Goal: Task Accomplishment & Management: Complete application form

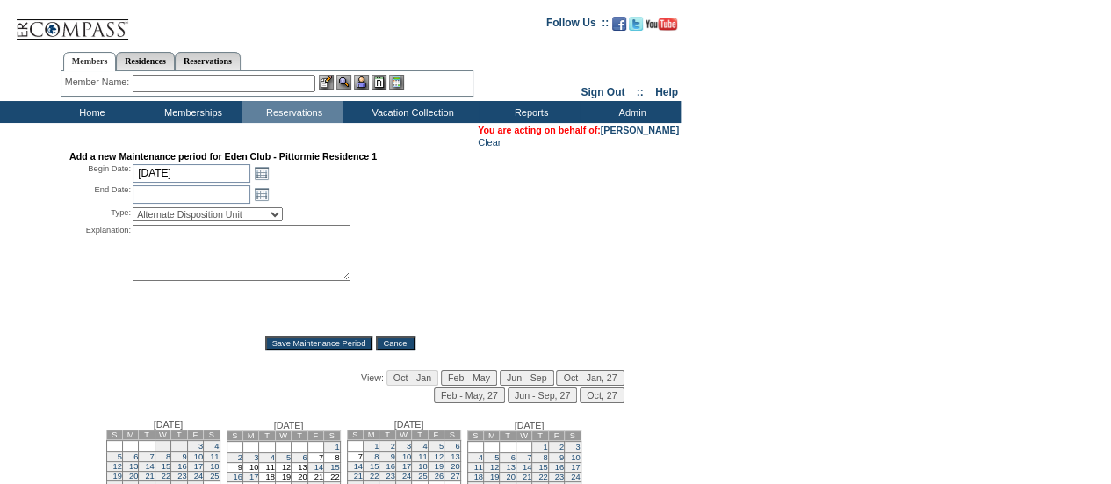
click at [160, 186] on div "Add a new Maintenance period for Eden Club - Pittormie Residence 1 Begin Date: …" at bounding box center [340, 250] width 542 height 199
click at [165, 178] on input "[DATE]" at bounding box center [192, 173] width 118 height 18
type input "[DATE]"
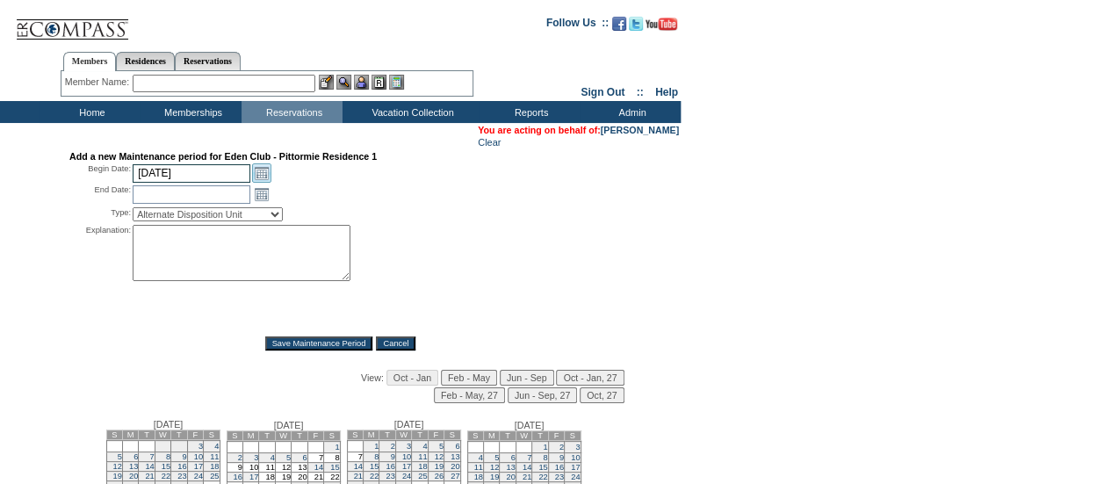
type input "[DATE]"
select select "PropMaintLeaseBlackout"
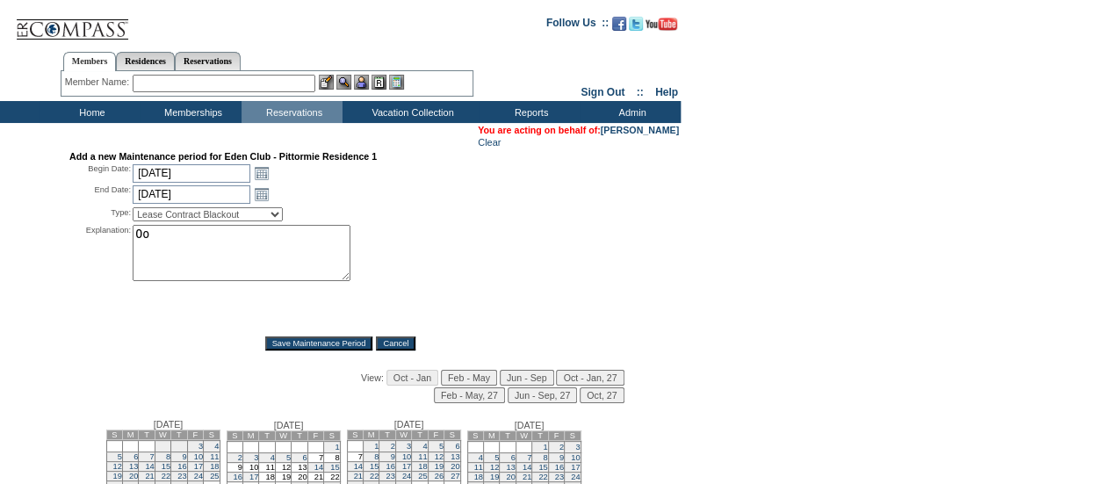
type textarea "o"
type textarea "NOT AVAILABLE - DH"
click at [286, 343] on input "Save Maintenance Period" at bounding box center [319, 344] width 108 height 14
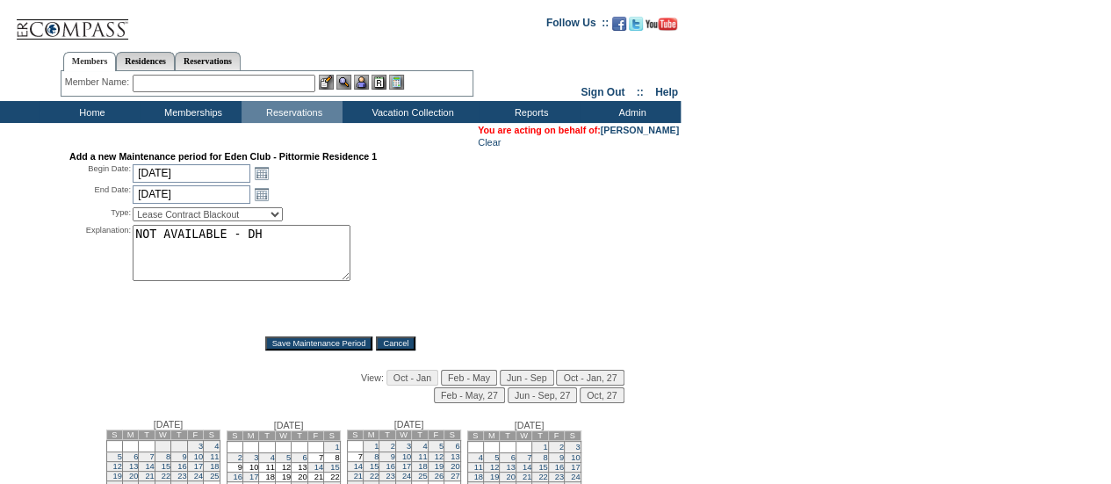
click at [286, 343] on input "Save Maintenance Period" at bounding box center [319, 344] width 108 height 14
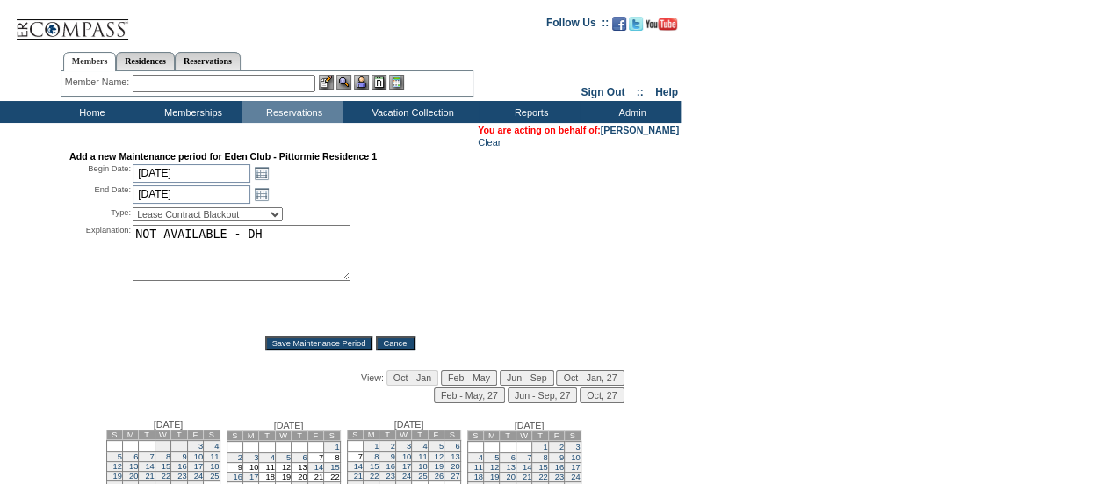
click at [286, 343] on input "Save Maintenance Period" at bounding box center [319, 344] width 108 height 14
click at [206, 173] on input "[DATE]" at bounding box center [192, 173] width 118 height 18
type input "[DATE]"
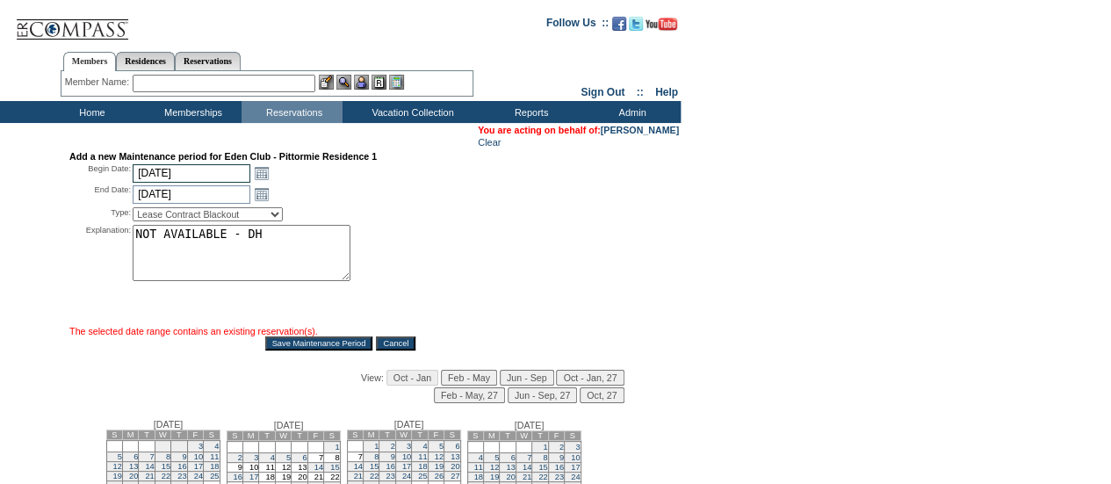
type input "[DATE]"
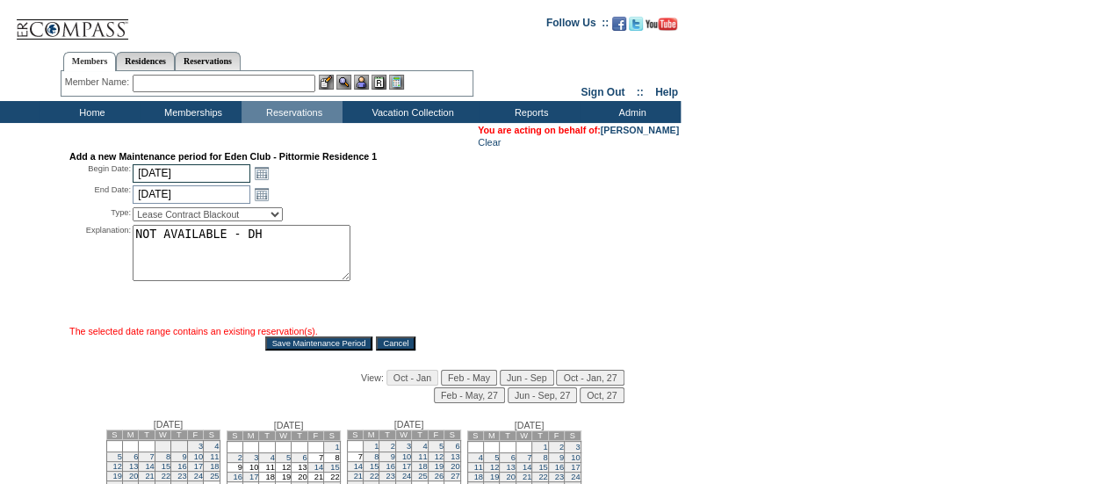
select select "PropMaintInventoryRelease"
click at [184, 194] on input "[DATE]" at bounding box center [192, 194] width 118 height 18
type input "[DATE]"
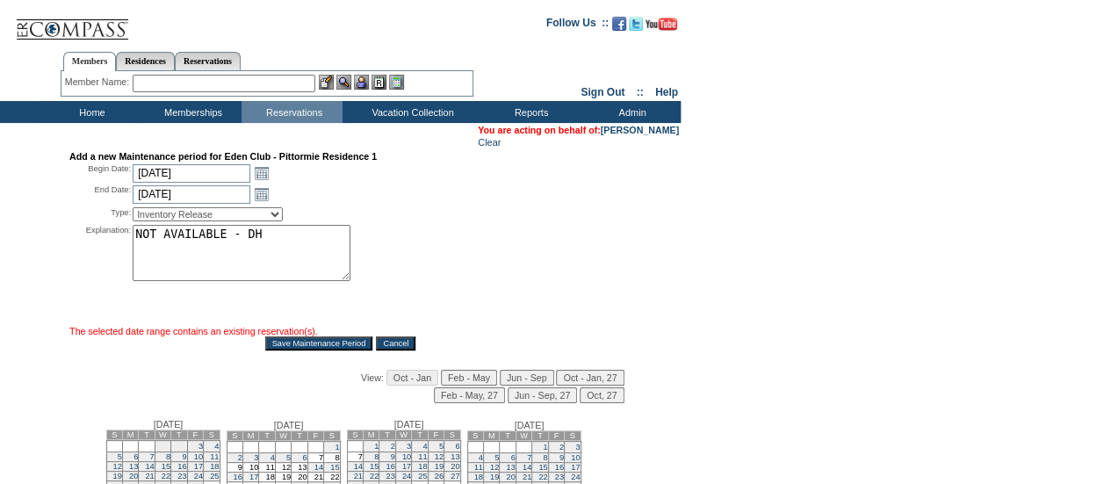
click at [307, 337] on span "The selected date range contains an existing reservation(s)." at bounding box center [193, 331] width 249 height 11
click at [304, 347] on input "Save Maintenance Period" at bounding box center [319, 344] width 108 height 14
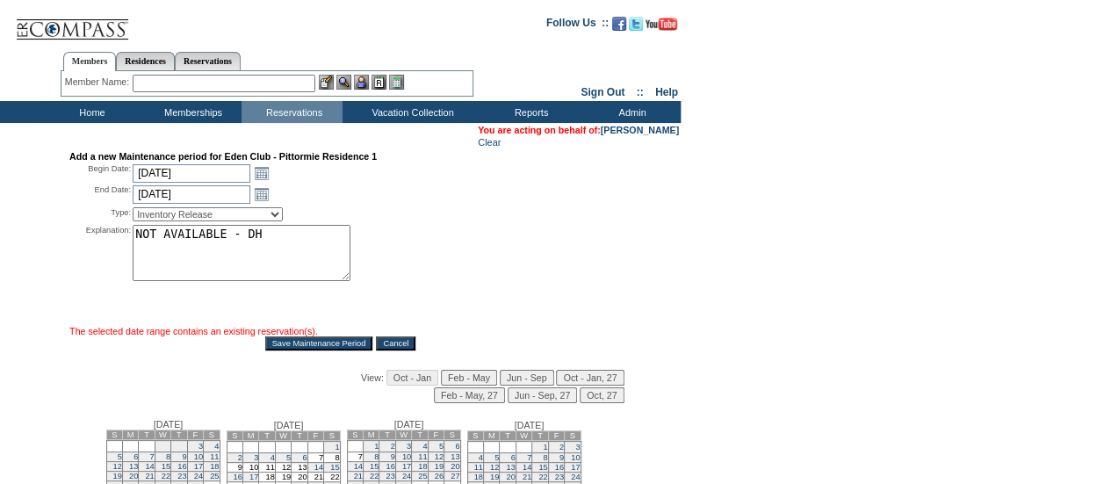
click at [304, 347] on input "Save Maintenance Period" at bounding box center [319, 344] width 108 height 14
click at [305, 347] on input "Save Maintenance Period" at bounding box center [319, 344] width 108 height 14
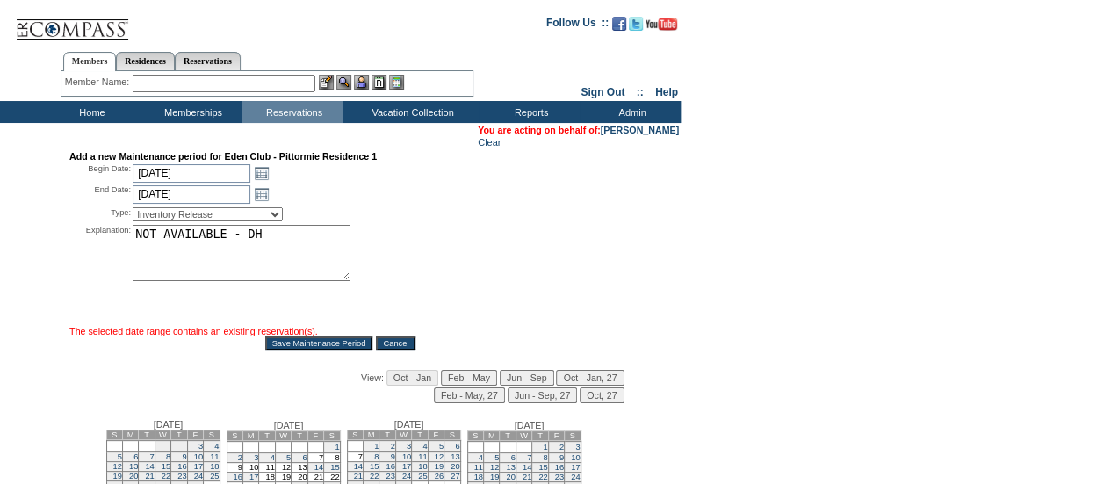
click at [561, 253] on div "Explanation: NOT AVAILABLE - DH *" at bounding box center [340, 274] width 542 height 99
click at [478, 268] on div "Explanation: NOT AVAILABLE - DH *" at bounding box center [340, 274] width 542 height 99
